Goal: Register for event/course

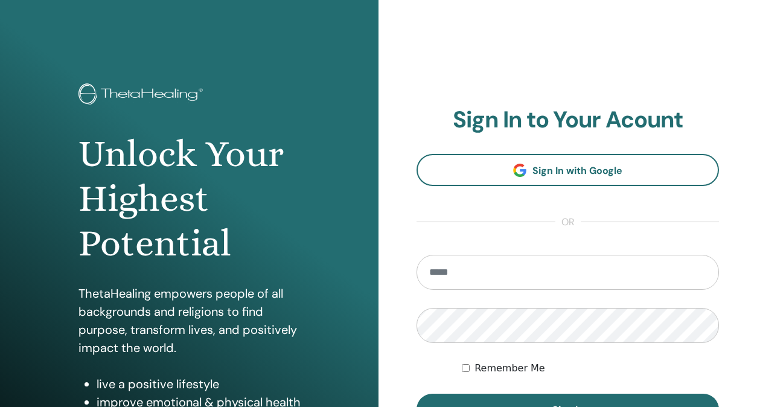
click at [553, 263] on input "email" at bounding box center [568, 272] width 303 height 35
type input "**********"
click at [417, 394] on button "Sign In" at bounding box center [568, 409] width 303 height 31
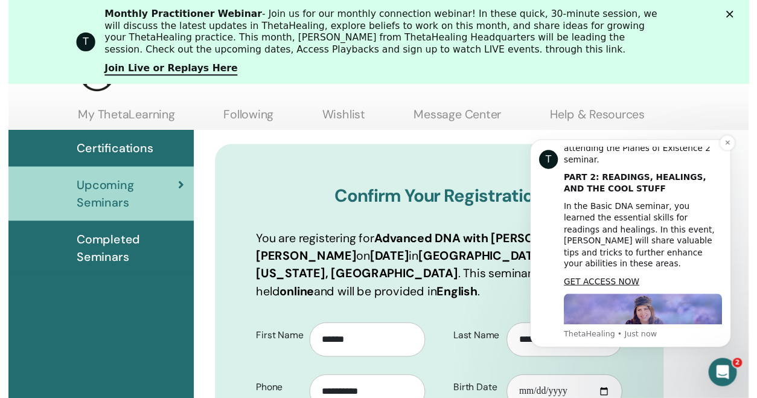
scroll to position [727, 0]
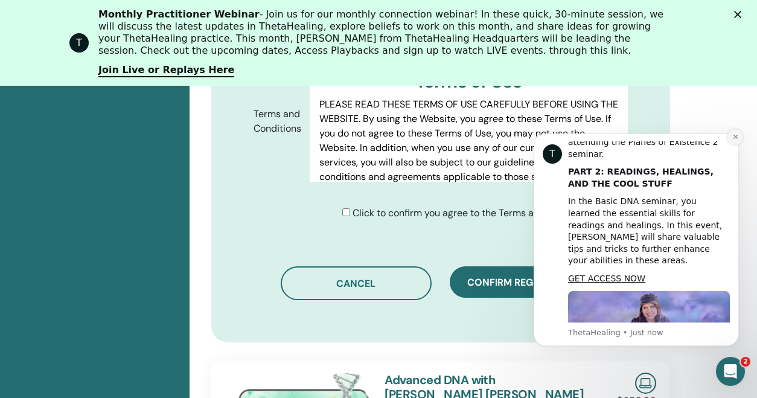
click at [736, 138] on icon "Dismiss notification" at bounding box center [735, 137] width 4 height 4
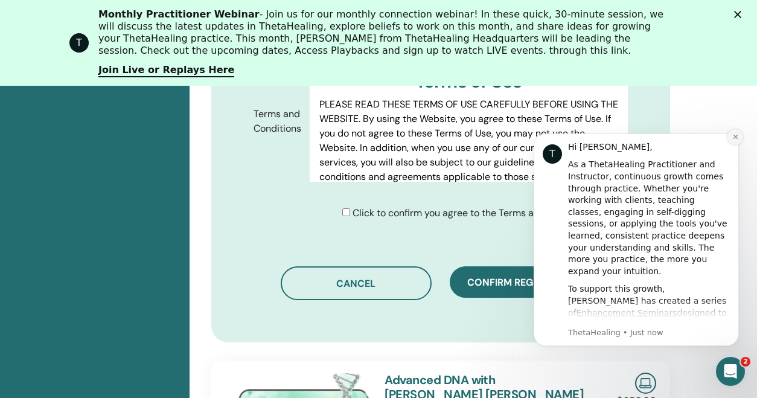
click at [736, 137] on icon "Dismiss notification" at bounding box center [735, 137] width 4 height 4
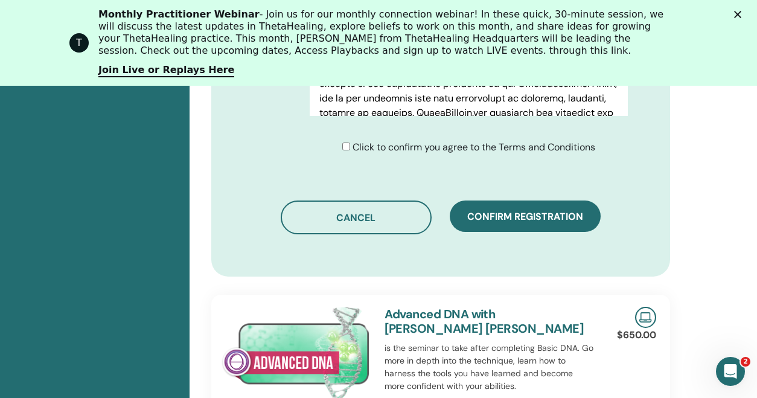
scroll to position [793, 0]
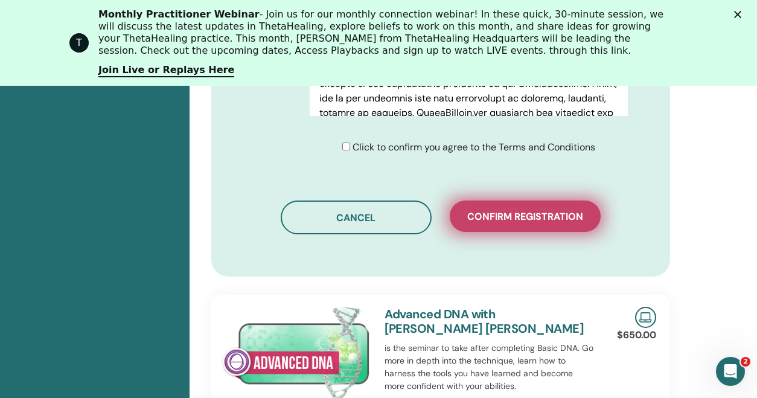
click at [536, 210] on span "Confirm registration" at bounding box center [526, 216] width 116 height 13
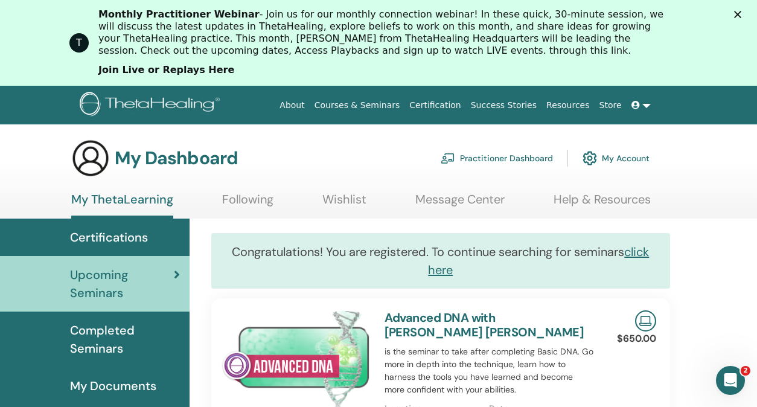
click at [150, 72] on link "Join Live or Replays Here" at bounding box center [166, 70] width 136 height 13
